Goal: Task Accomplishment & Management: Use online tool/utility

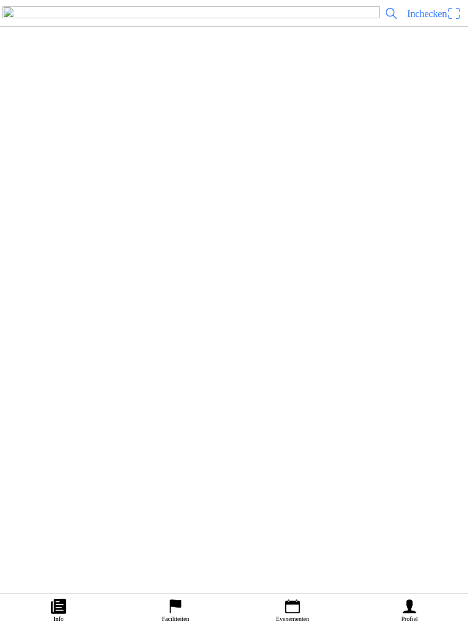
click at [286, 606] on icon "calendar" at bounding box center [292, 606] width 18 height 18
click at [229, 114] on div "[DATE] 10:00 Vrij trainen zondag 10:00-1300 MC de Peelrijders - [GEOGRAPHIC_DAT…" at bounding box center [259, 89] width 410 height 49
click at [436, 20] on span "Inchecken" at bounding box center [427, 14] width 40 height 12
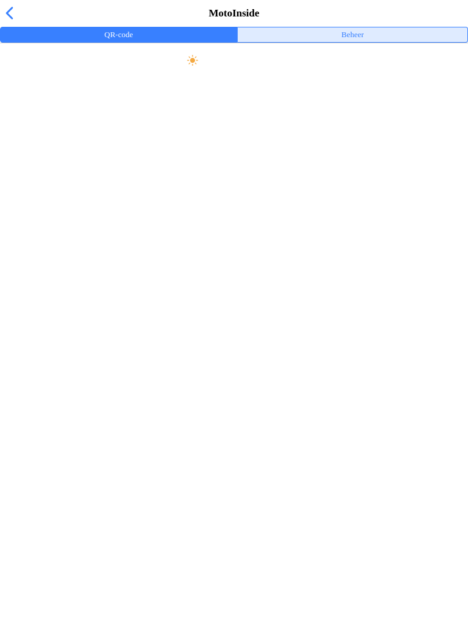
click at [365, 42] on button "Beheer" at bounding box center [353, 34] width 230 height 15
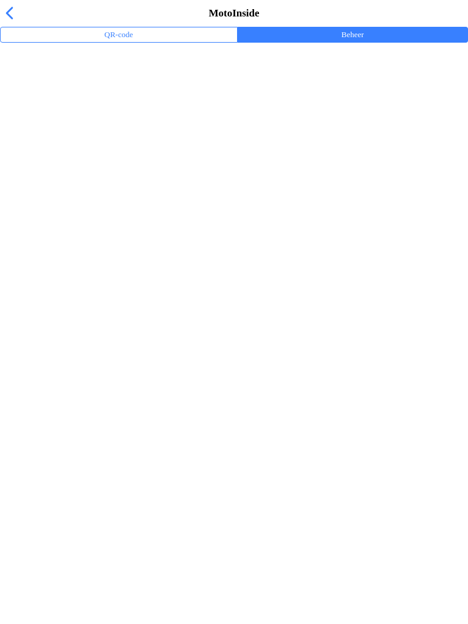
click at [89, 86] on ion-label "Trainingsevenementen" at bounding box center [234, 80] width 449 height 12
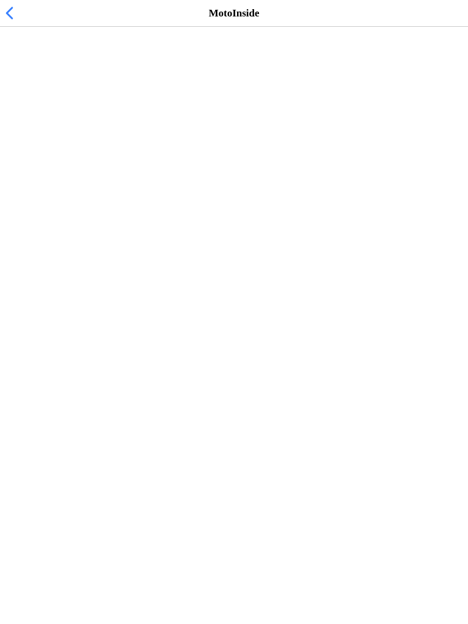
click at [69, 80] on span "[DATE] 10:00" at bounding box center [40, 75] width 60 height 12
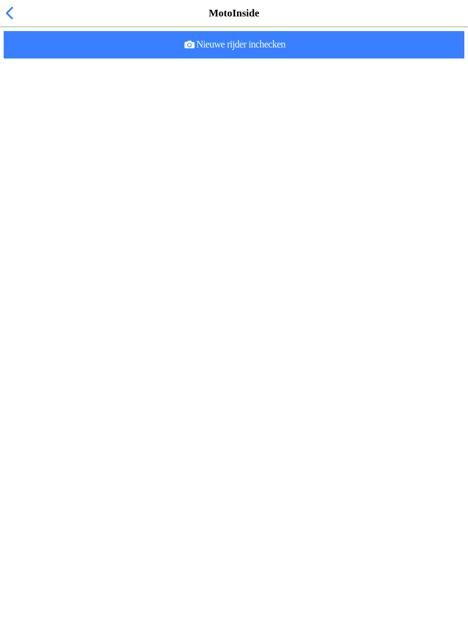
click at [0, 0] on slot "Nieuwe rijder inchecken" at bounding box center [0, 0] width 0 height 0
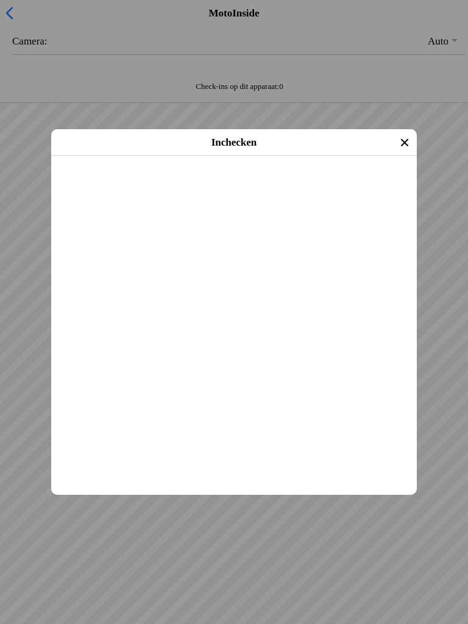
click at [0, 0] on slot "Inchecken" at bounding box center [0, 0] width 0 height 0
click at [270, 186] on span "Inchecken" at bounding box center [234, 171] width 344 height 27
click at [271, 186] on span "Inchecken" at bounding box center [234, 171] width 344 height 27
click at [273, 186] on span "Inchecken" at bounding box center [234, 171] width 344 height 27
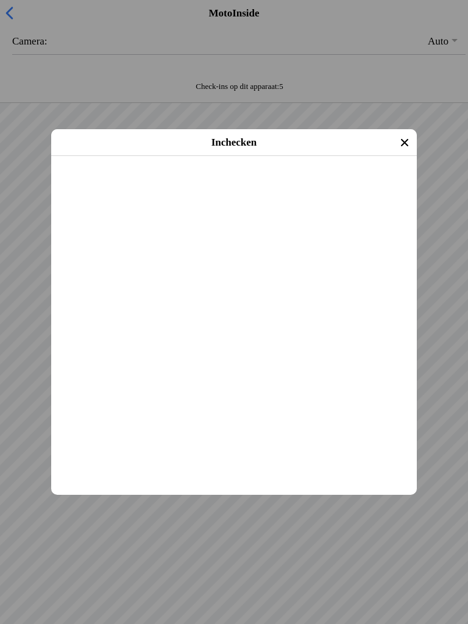
click at [281, 186] on span "Inchecken" at bounding box center [234, 171] width 344 height 27
click at [257, 186] on span "Inchecken" at bounding box center [234, 171] width 344 height 27
click at [258, 186] on span "Inchecken" at bounding box center [234, 171] width 344 height 27
click at [266, 186] on span "Inchecken" at bounding box center [234, 171] width 344 height 27
click at [0, 0] on slot "Inchecken" at bounding box center [0, 0] width 0 height 0
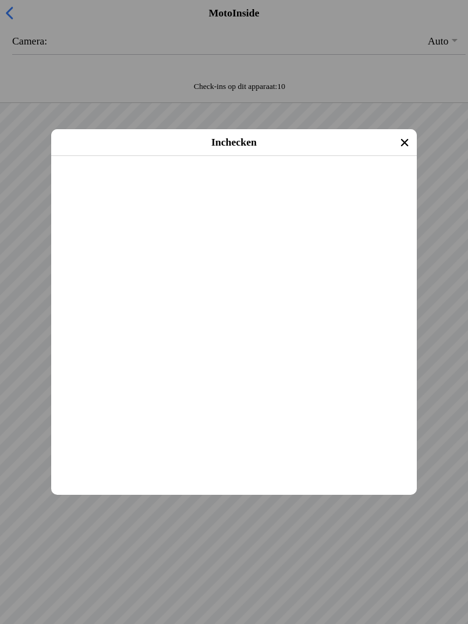
click at [0, 0] on slot "Inchecken" at bounding box center [0, 0] width 0 height 0
click at [262, 186] on span "Inchecken" at bounding box center [234, 171] width 344 height 27
click at [0, 0] on slot "Inchecken" at bounding box center [0, 0] width 0 height 0
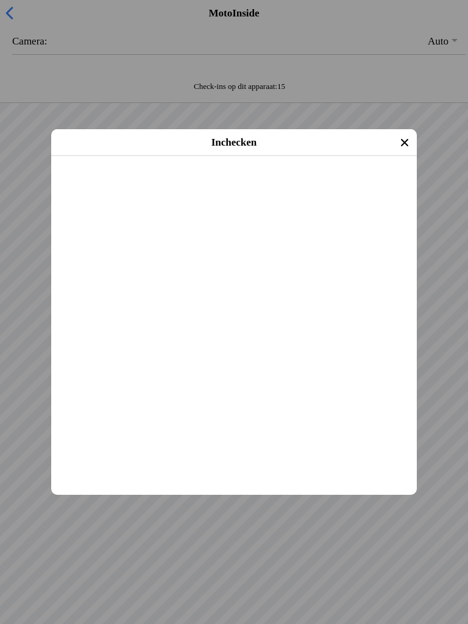
click at [255, 186] on span "Inchecken" at bounding box center [234, 171] width 344 height 27
click at [254, 186] on span "Inchecken" at bounding box center [234, 171] width 344 height 27
click at [0, 0] on slot "Inchecken" at bounding box center [0, 0] width 0 height 0
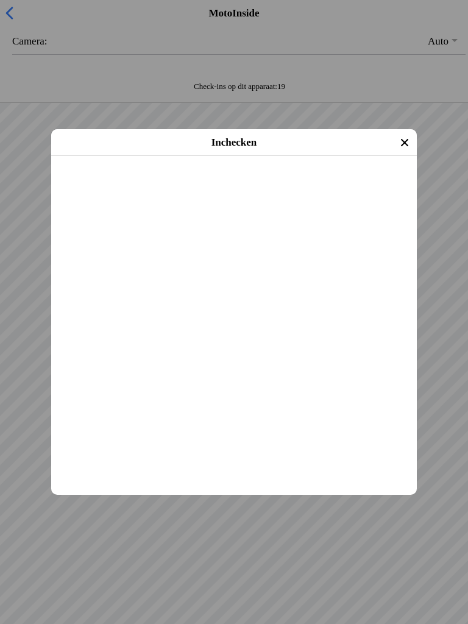
click at [266, 186] on span "Inchecken" at bounding box center [234, 171] width 344 height 27
click at [288, 186] on span "Inchecken" at bounding box center [234, 171] width 344 height 27
click at [272, 186] on span "Inchecken" at bounding box center [234, 171] width 344 height 27
click at [260, 186] on span "Inchecken" at bounding box center [234, 171] width 344 height 27
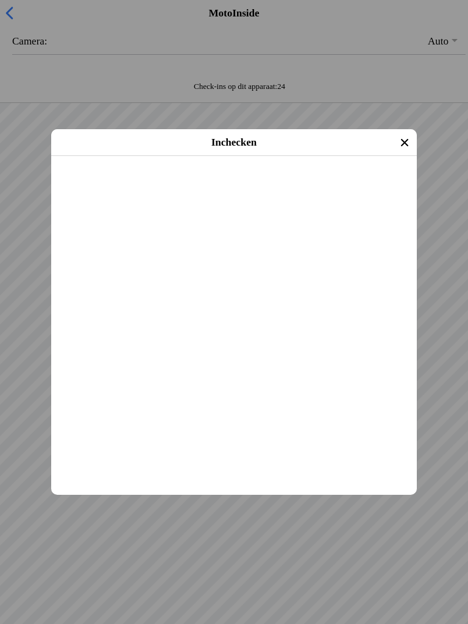
click at [272, 186] on span "Inchecken" at bounding box center [234, 171] width 344 height 27
click at [307, 186] on span "Inchecken" at bounding box center [234, 171] width 344 height 27
click at [276, 186] on span "Inchecken" at bounding box center [234, 171] width 344 height 27
click at [288, 186] on span "Inchecken" at bounding box center [234, 171] width 344 height 27
click at [286, 186] on span "Inchecken" at bounding box center [234, 171] width 344 height 27
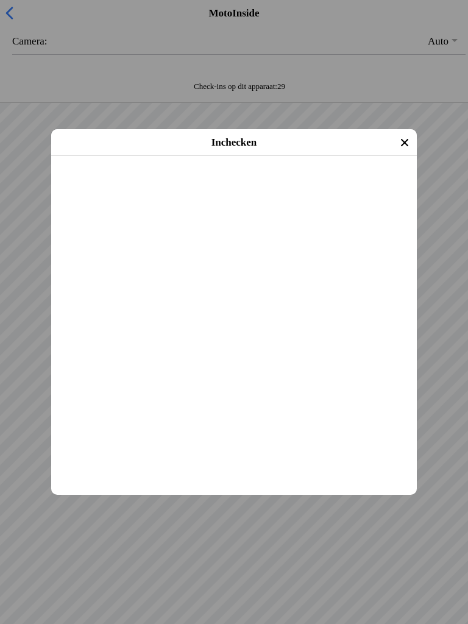
click at [265, 186] on span "Inchecken" at bounding box center [234, 171] width 344 height 27
click at [0, 0] on slot "Inchecken" at bounding box center [0, 0] width 0 height 0
click at [263, 186] on span "Inchecken" at bounding box center [234, 171] width 344 height 27
